Goal: Task Accomplishment & Management: Use online tool/utility

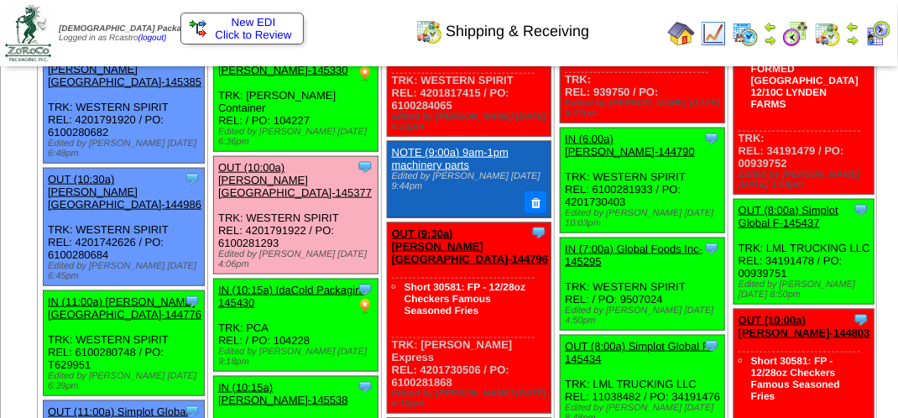
scroll to position [671, 0]
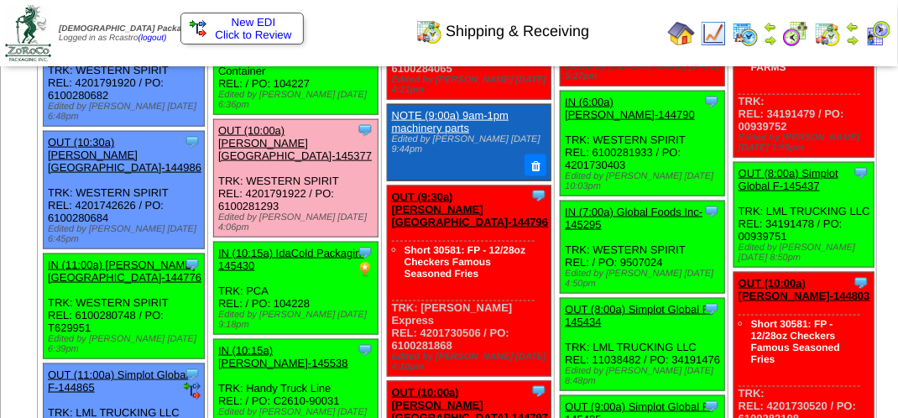
click at [751, 34] on img at bounding box center [745, 33] width 27 height 27
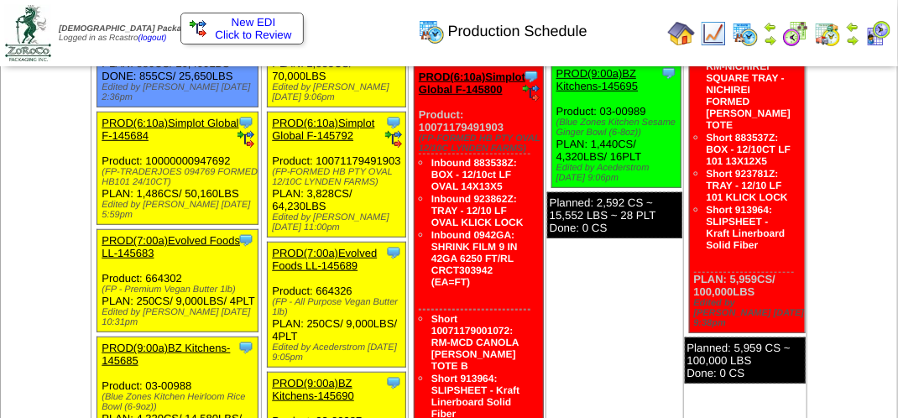
scroll to position [336, 0]
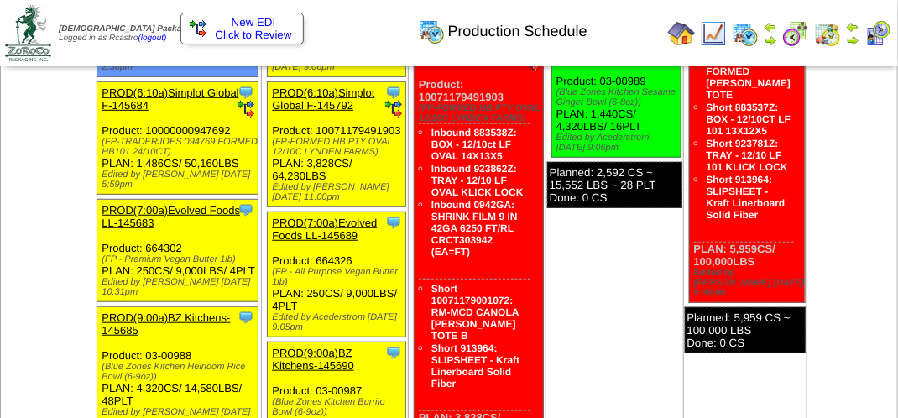
click at [222, 300] on div "Clone Item PROD(7:00a)Evolved Foods LL-145683 Evolved Foods LLC. DBA Tourlami S…" at bounding box center [177, 251] width 161 height 102
click at [207, 229] on link "PROD(7:00a)Evolved Foods LL-145683" at bounding box center [171, 216] width 138 height 25
click at [0, 0] on div at bounding box center [0, 0] width 0 height 0
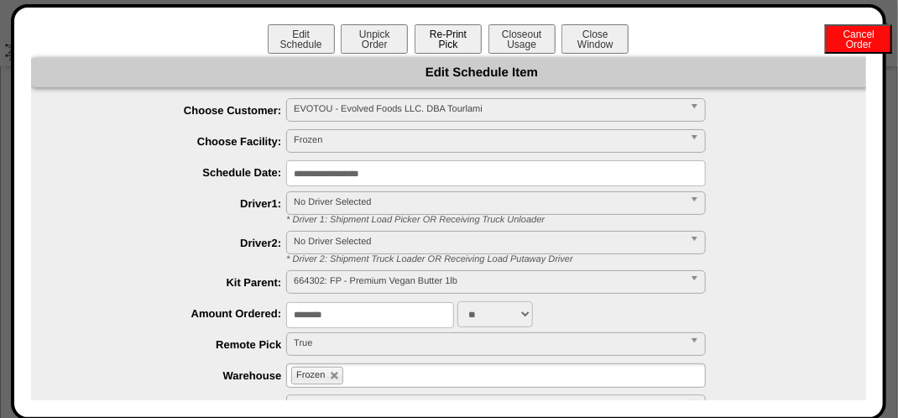
click at [439, 35] on button "Re-Print Pick" at bounding box center [447, 38] width 67 height 29
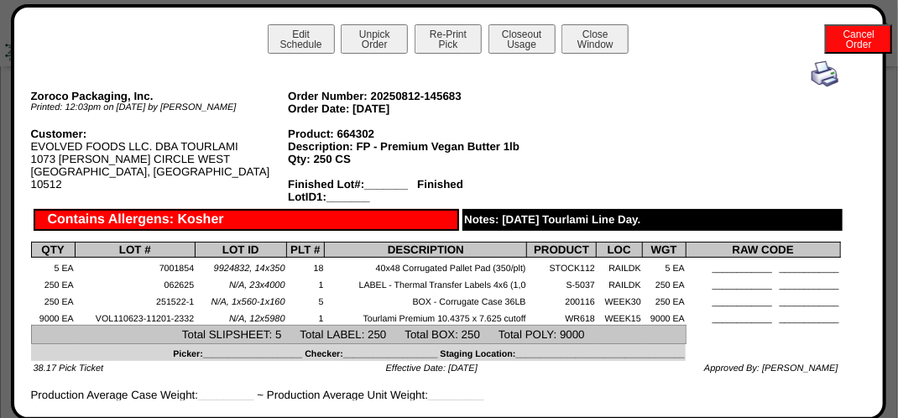
click at [815, 70] on img at bounding box center [824, 73] width 27 height 27
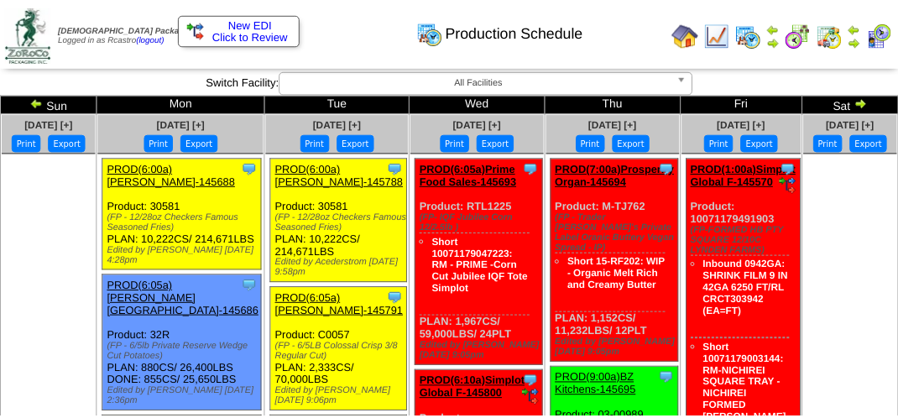
scroll to position [336, 0]
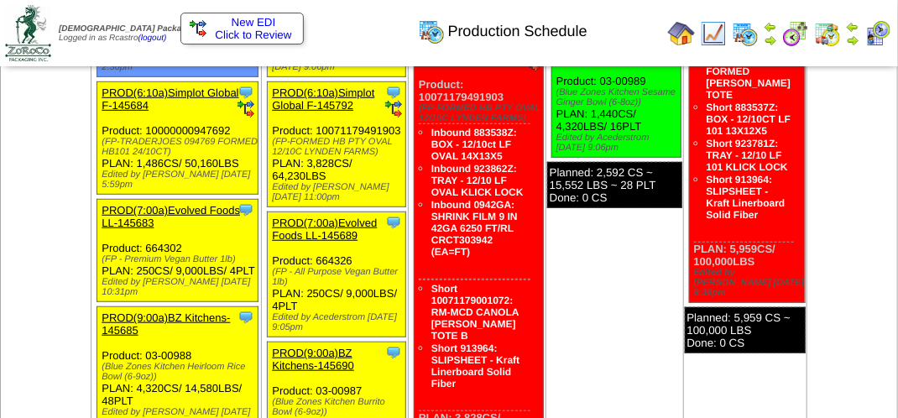
click at [222, 264] on div "(FP - Premium Vegan Butter 1lb)" at bounding box center [180, 259] width 156 height 10
click at [225, 264] on div "(FP - Premium Vegan Butter 1lb)" at bounding box center [180, 259] width 156 height 10
click at [222, 282] on div "Clone Item PROD(7:00a)Evolved Foods LL-145683 Evolved Foods LLC. DBA Tourlami S…" at bounding box center [177, 251] width 161 height 102
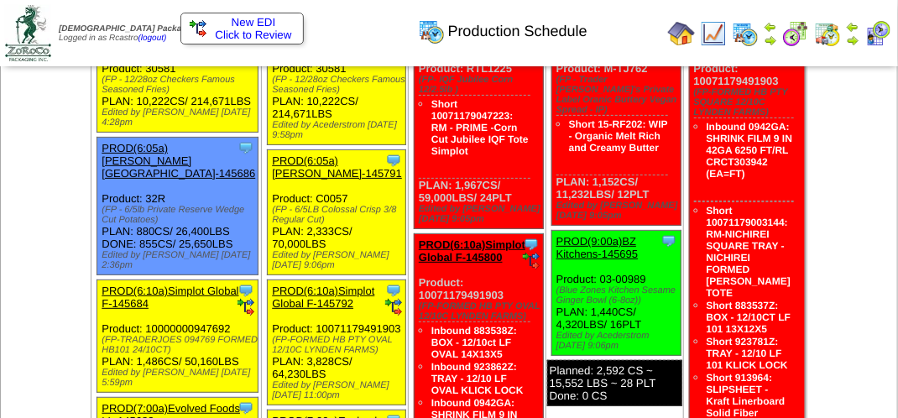
scroll to position [168, 0]
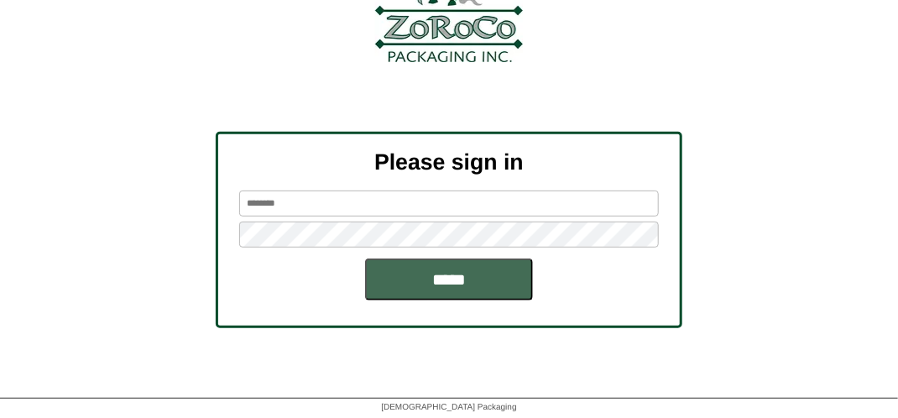
scroll to position [190, 0]
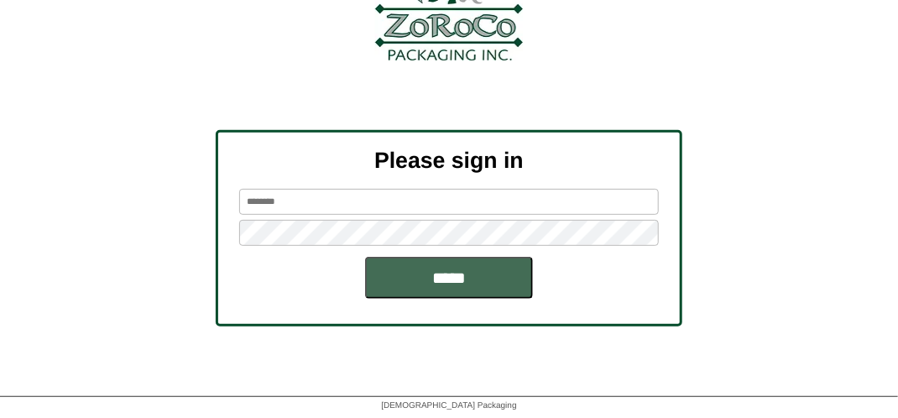
type input "*******"
drag, startPoint x: 409, startPoint y: 268, endPoint x: 385, endPoint y: 268, distance: 24.3
click at [407, 268] on input "*****" at bounding box center [449, 278] width 168 height 42
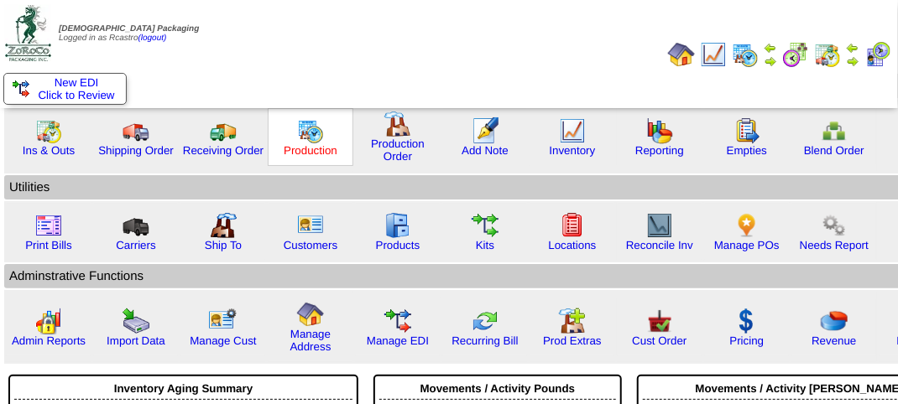
click at [309, 154] on link "Production" at bounding box center [311, 150] width 54 height 13
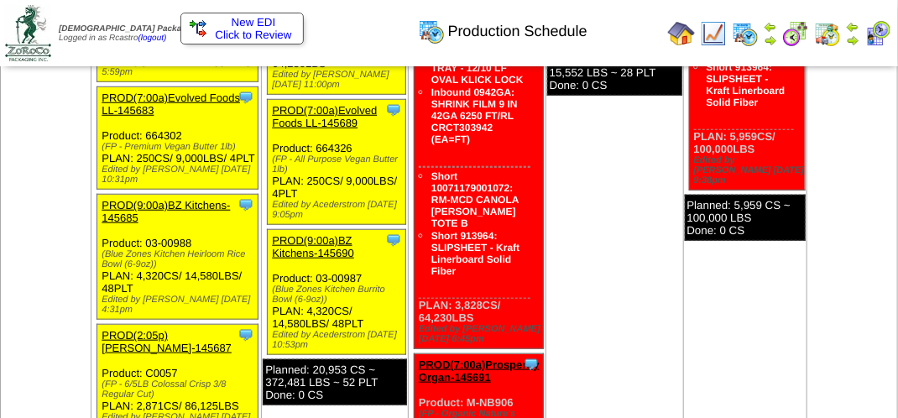
scroll to position [419, 0]
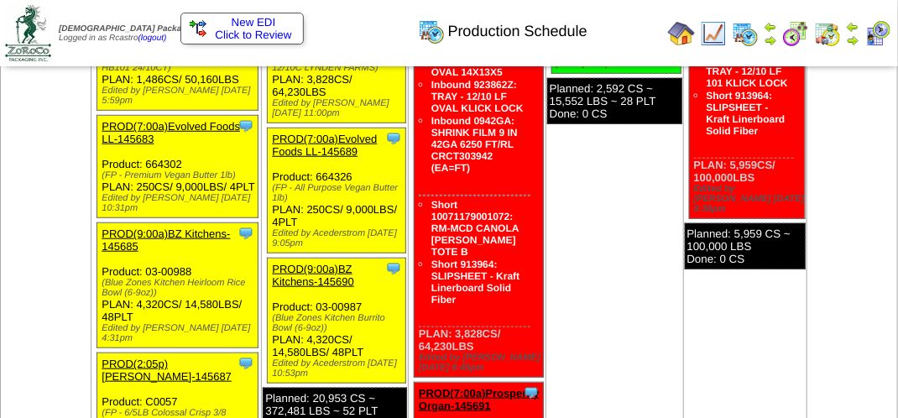
click at [179, 145] on link "PROD(7:00a)Evolved Foods LL-145683" at bounding box center [171, 132] width 138 height 25
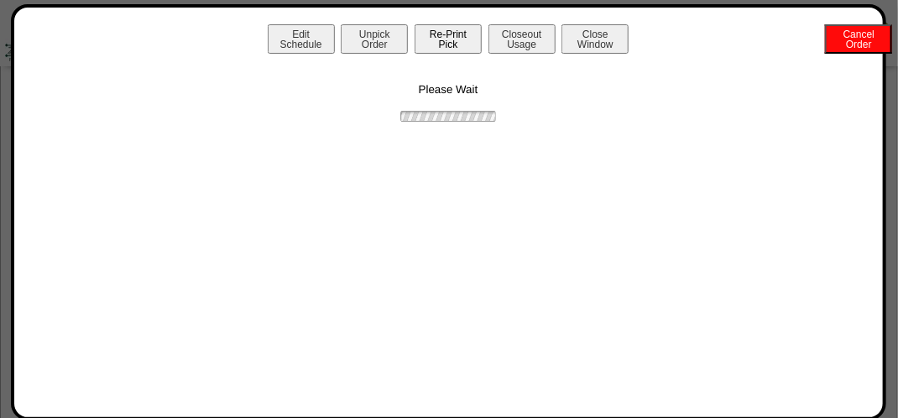
click at [450, 48] on button "Re-Print Pick" at bounding box center [447, 38] width 67 height 29
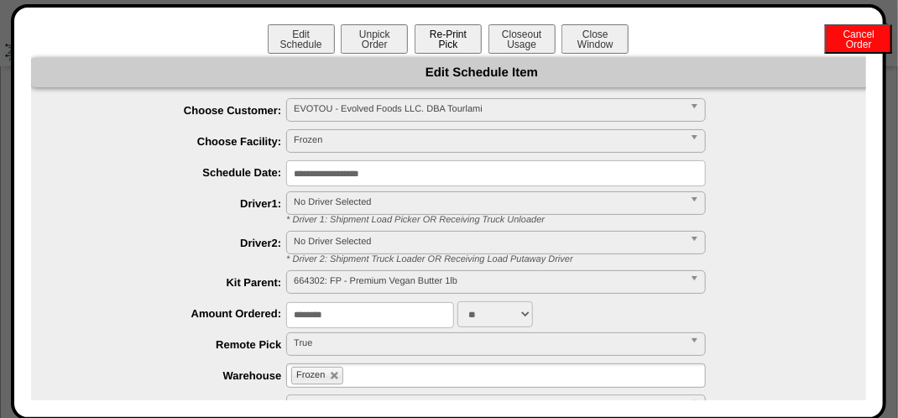
click at [442, 27] on button "Re-Print Pick" at bounding box center [447, 38] width 67 height 29
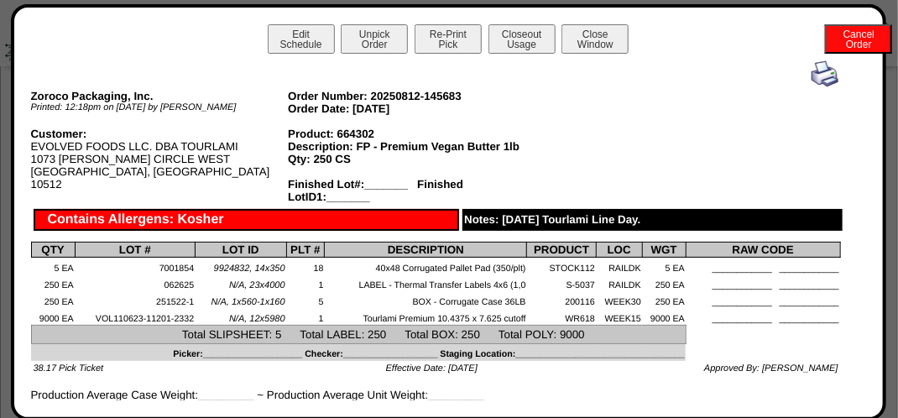
click at [811, 76] on img at bounding box center [824, 73] width 27 height 27
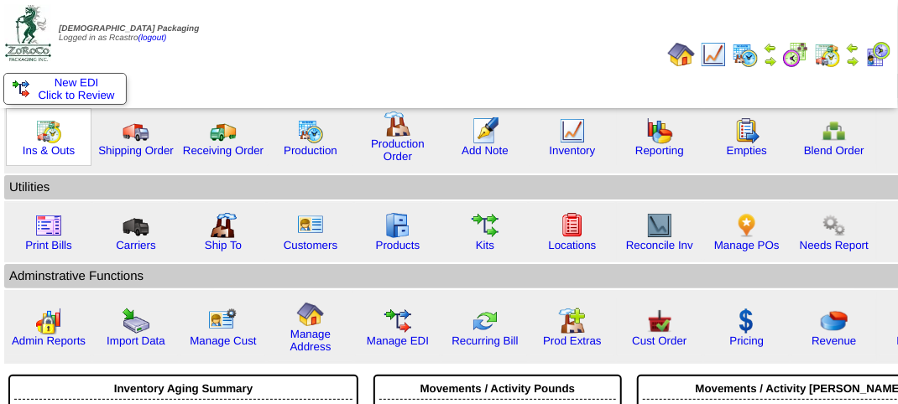
click at [51, 133] on img at bounding box center [48, 130] width 27 height 27
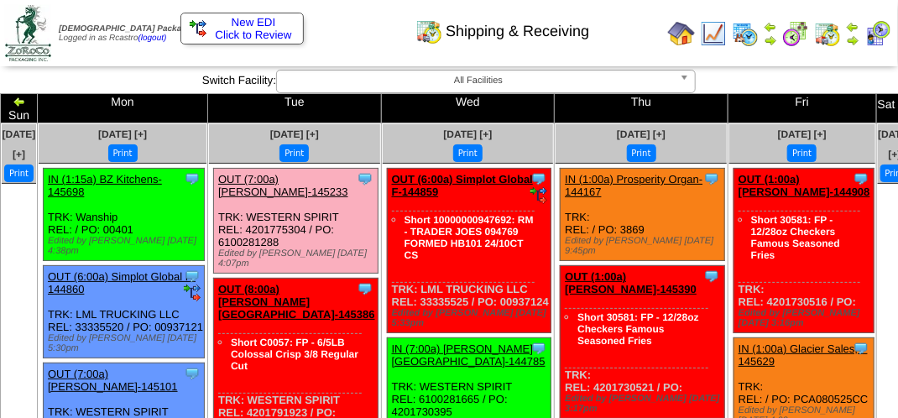
click at [304, 174] on link "OUT (7:00a) [PERSON_NAME]-145233" at bounding box center [283, 185] width 130 height 25
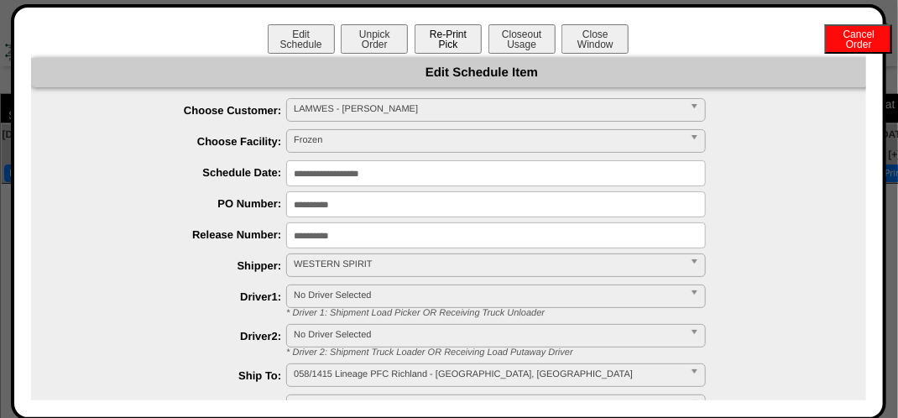
click at [453, 40] on button "Re-Print Pick" at bounding box center [447, 38] width 67 height 29
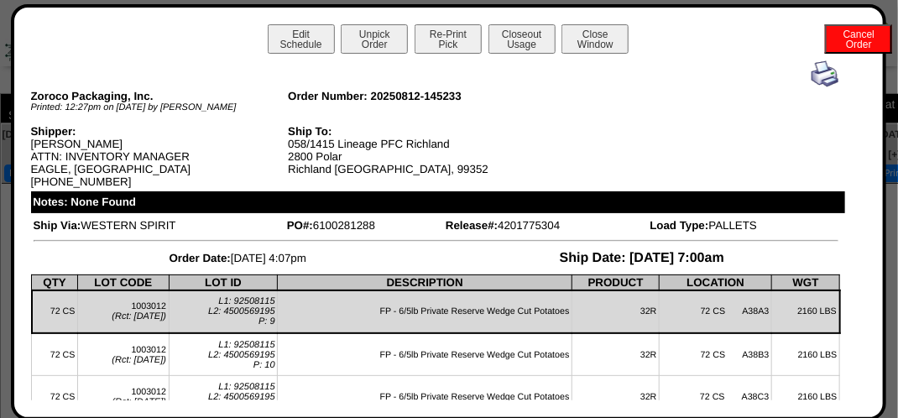
click at [813, 83] on img at bounding box center [824, 73] width 27 height 27
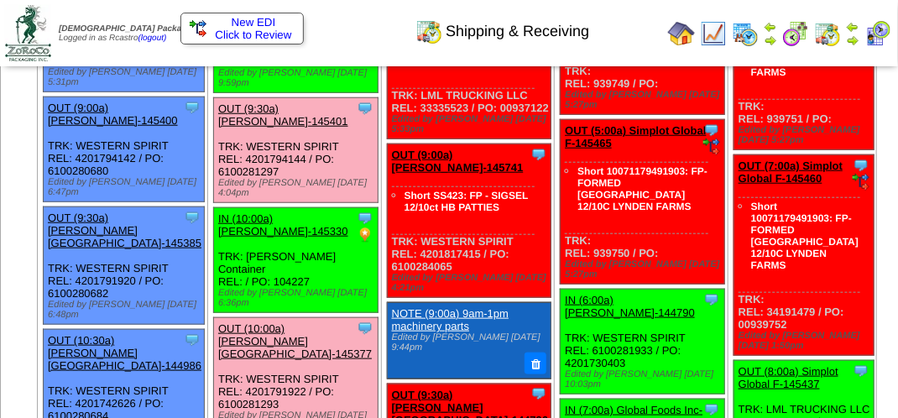
scroll to position [503, 0]
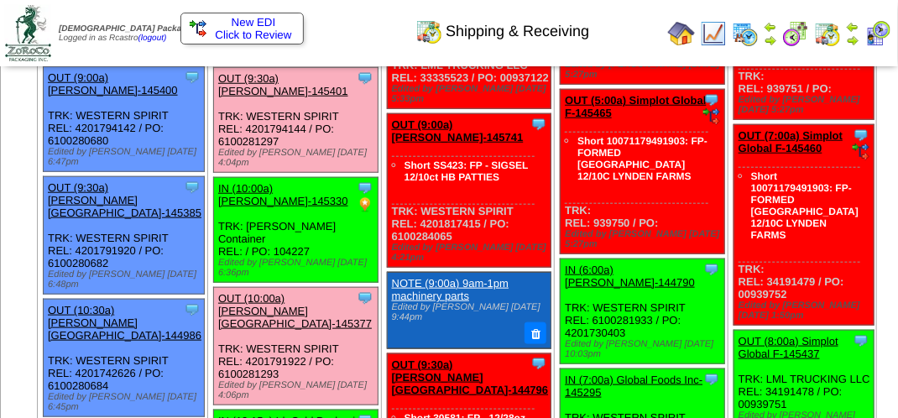
click at [299, 84] on link "OUT (9:30a) [PERSON_NAME]-145401" at bounding box center [283, 84] width 130 height 25
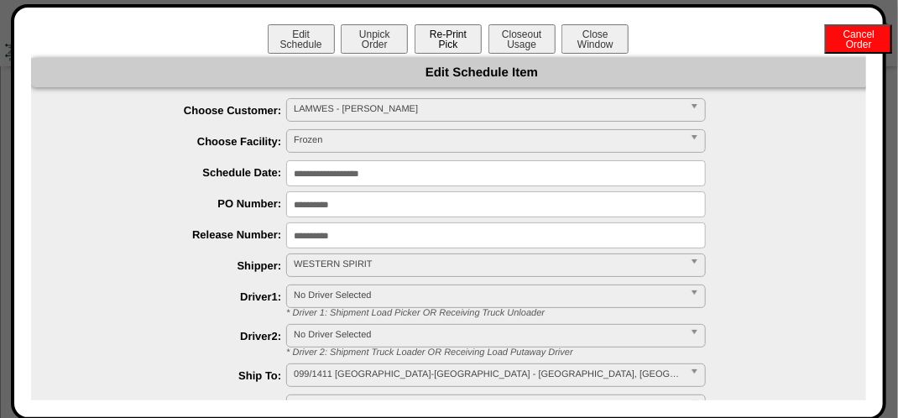
click at [436, 39] on button "Re-Print Pick" at bounding box center [447, 38] width 67 height 29
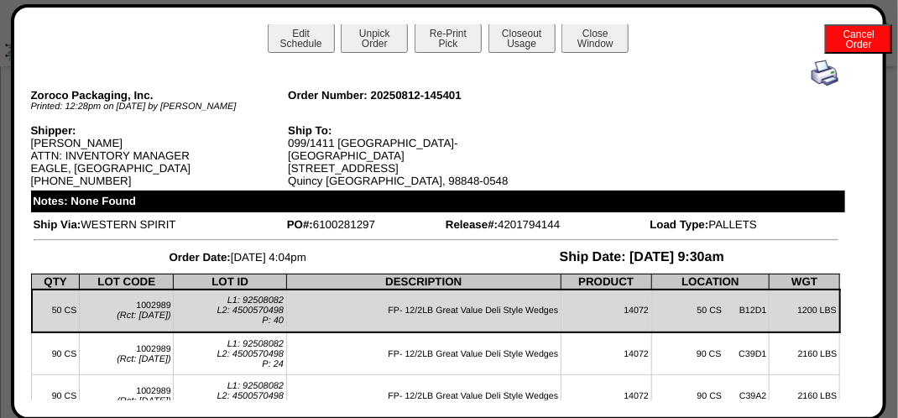
scroll to position [0, 0]
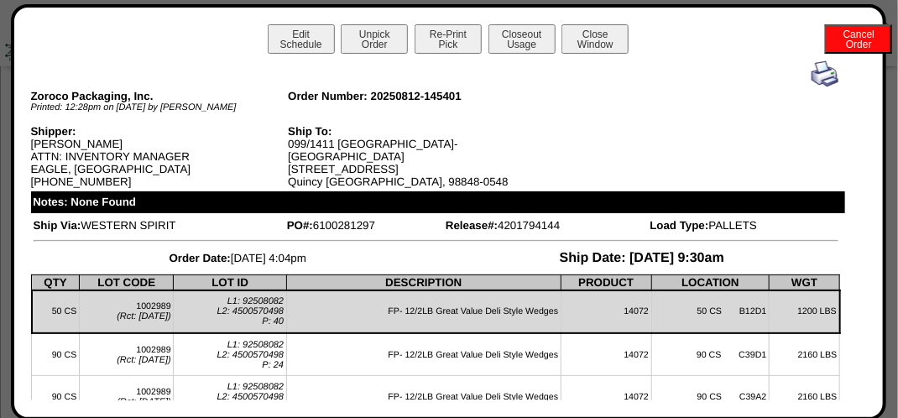
click at [816, 81] on img at bounding box center [824, 73] width 27 height 27
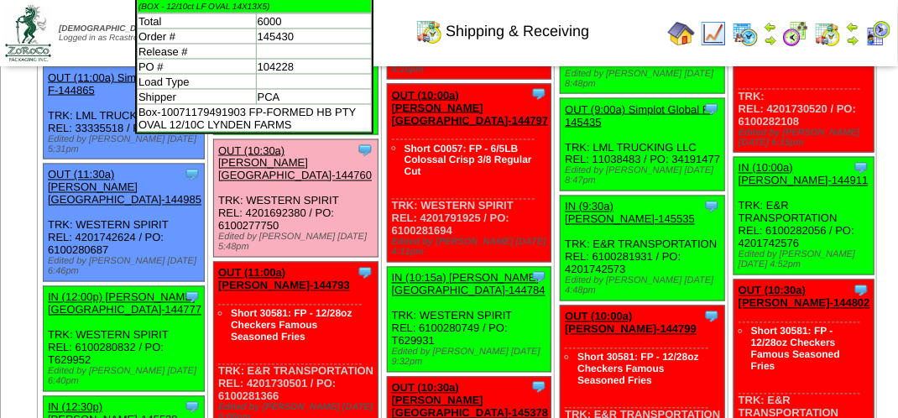
scroll to position [587, 0]
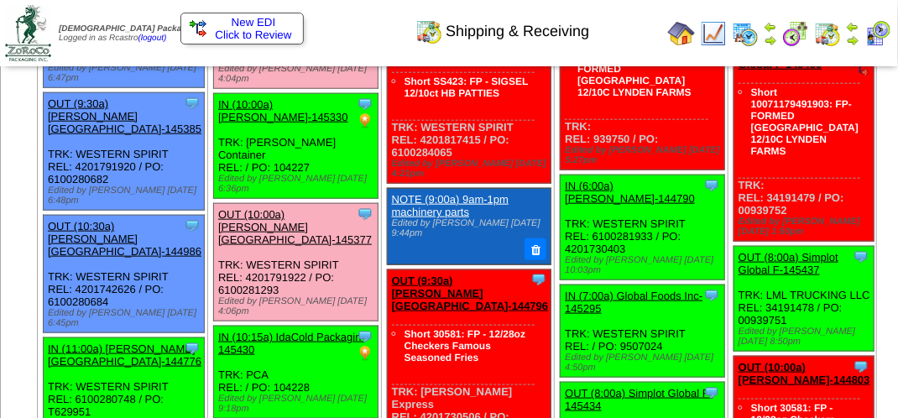
click at [314, 223] on link "OUT (10:00a) [PERSON_NAME][GEOGRAPHIC_DATA]-145377" at bounding box center [295, 227] width 154 height 38
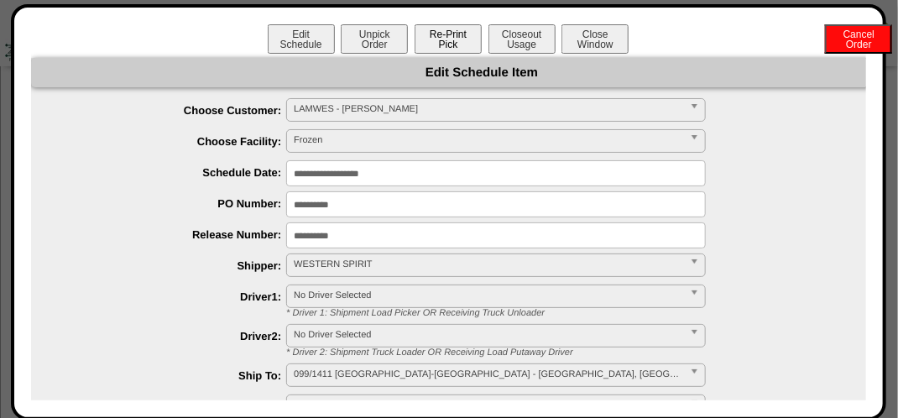
click at [446, 41] on button "Re-Print Pick" at bounding box center [447, 38] width 67 height 29
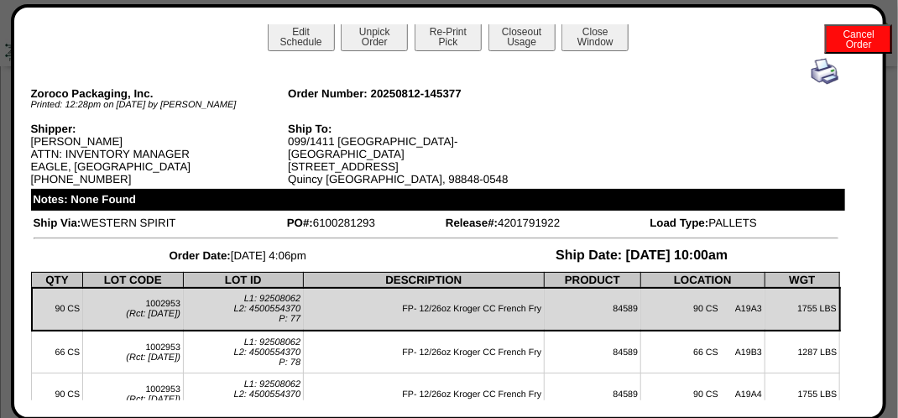
scroll to position [0, 0]
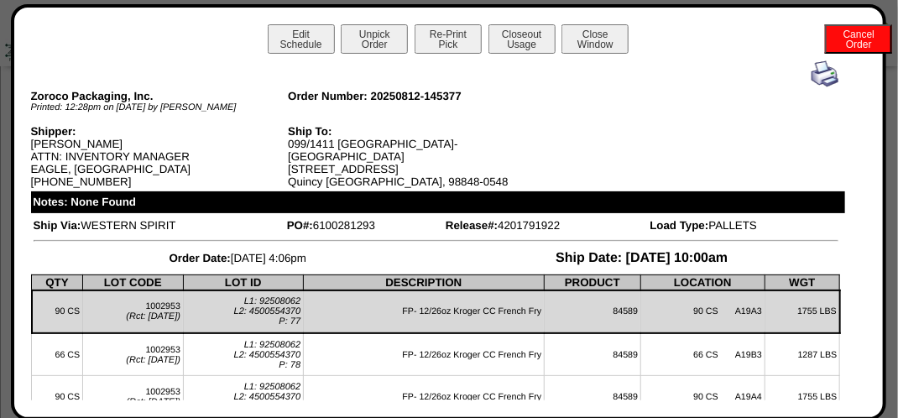
click at [811, 82] on img at bounding box center [824, 73] width 27 height 27
